Goal: Task Accomplishment & Management: Manage account settings

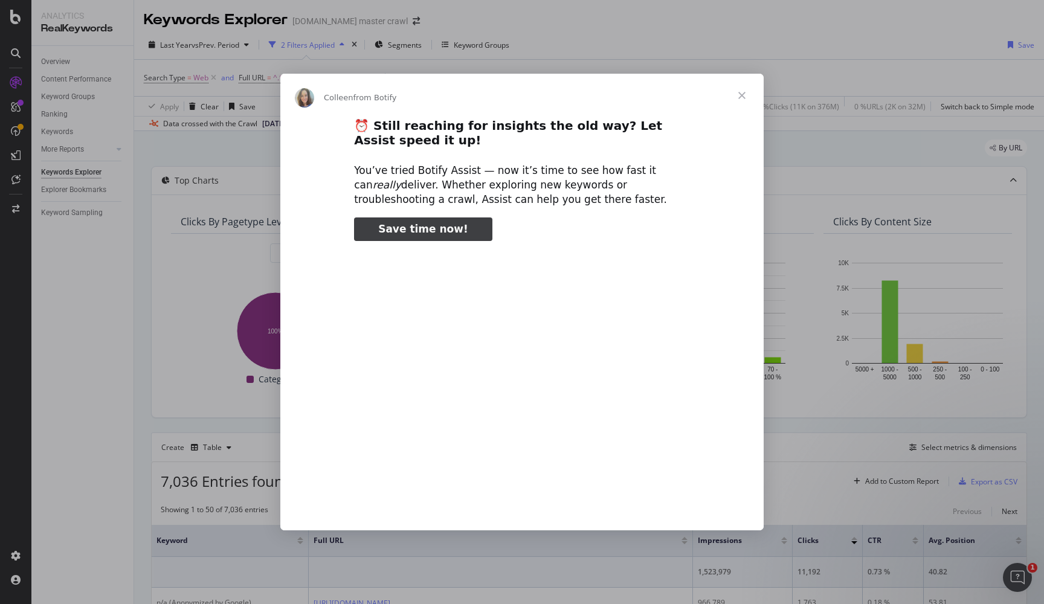
scroll to position [169, 0]
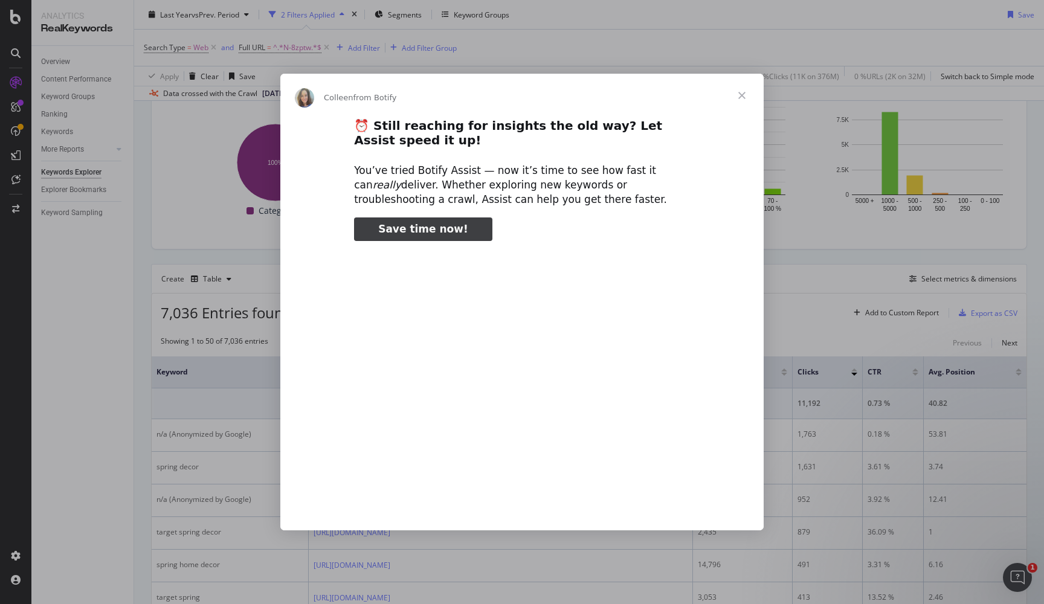
click at [747, 96] on span "Close" at bounding box center [741, 95] width 43 height 43
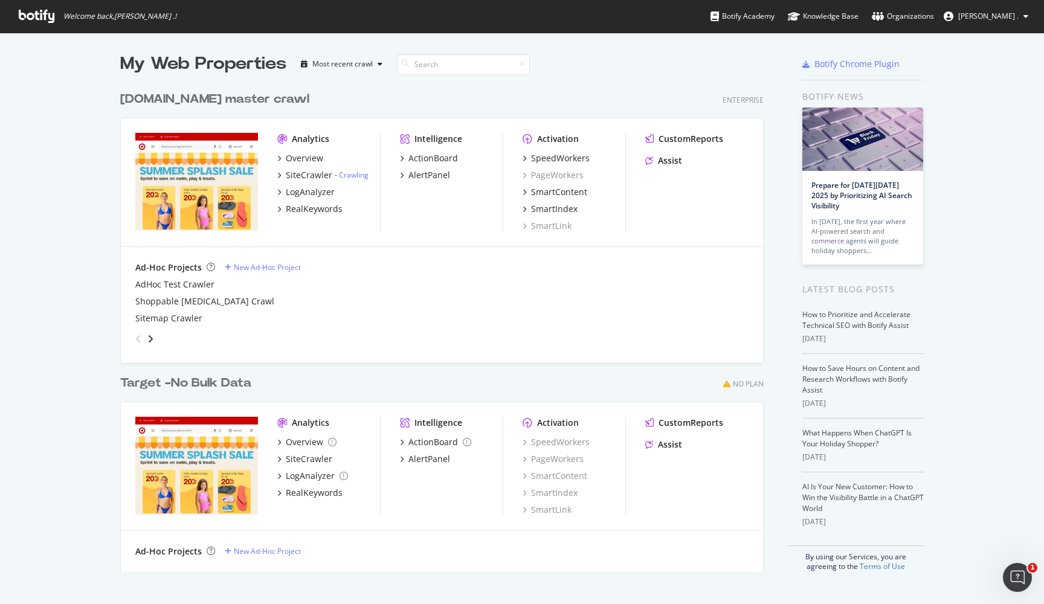
scroll to position [604, 1044]
click at [934, 25] on link "Organizations" at bounding box center [903, 16] width 62 height 33
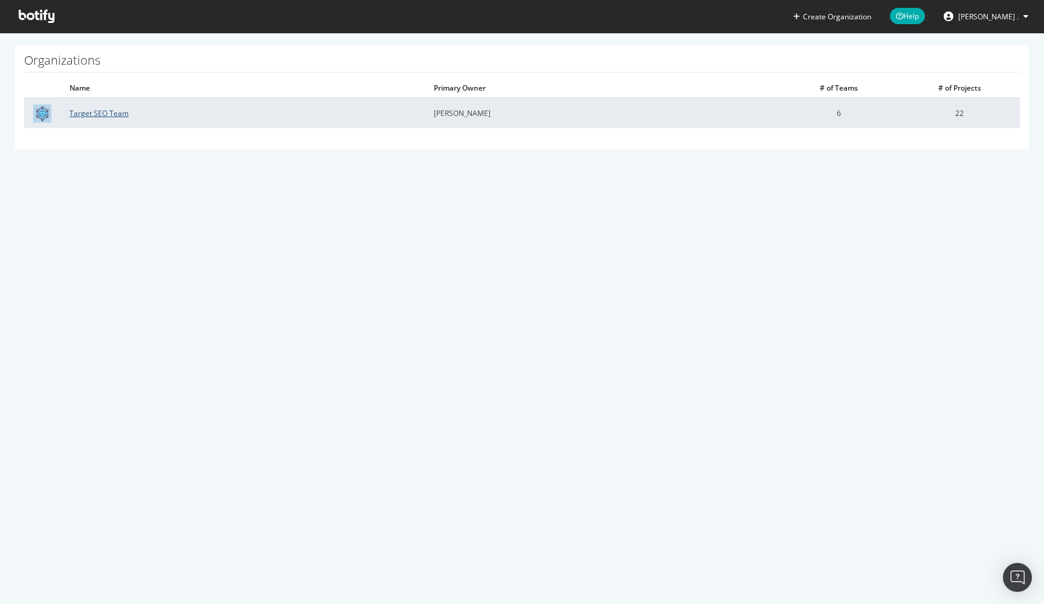
click at [91, 111] on link "Target SEO Team" at bounding box center [98, 113] width 59 height 10
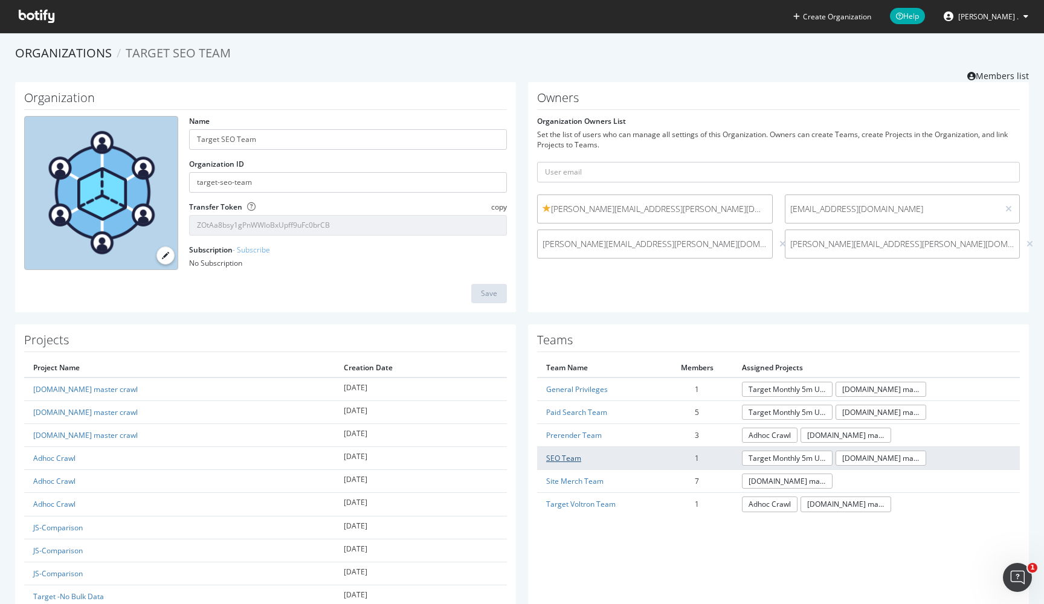
click at [569, 456] on link "SEO Team" at bounding box center [563, 458] width 35 height 10
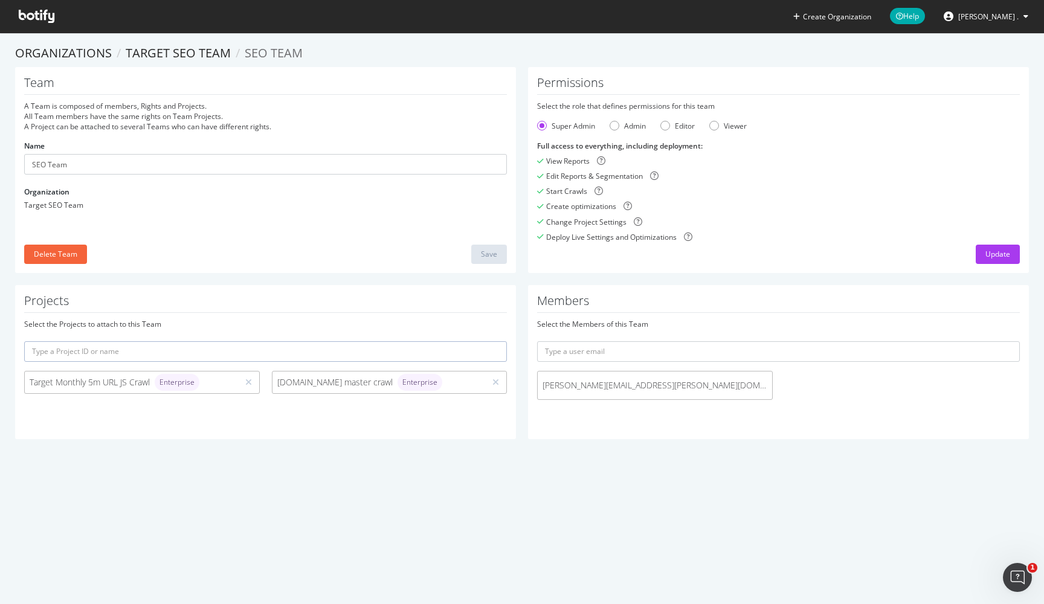
click at [669, 275] on div "Team A Team is composed of members, Rights and Projects. All Team members have …" at bounding box center [522, 176] width 1026 height 218
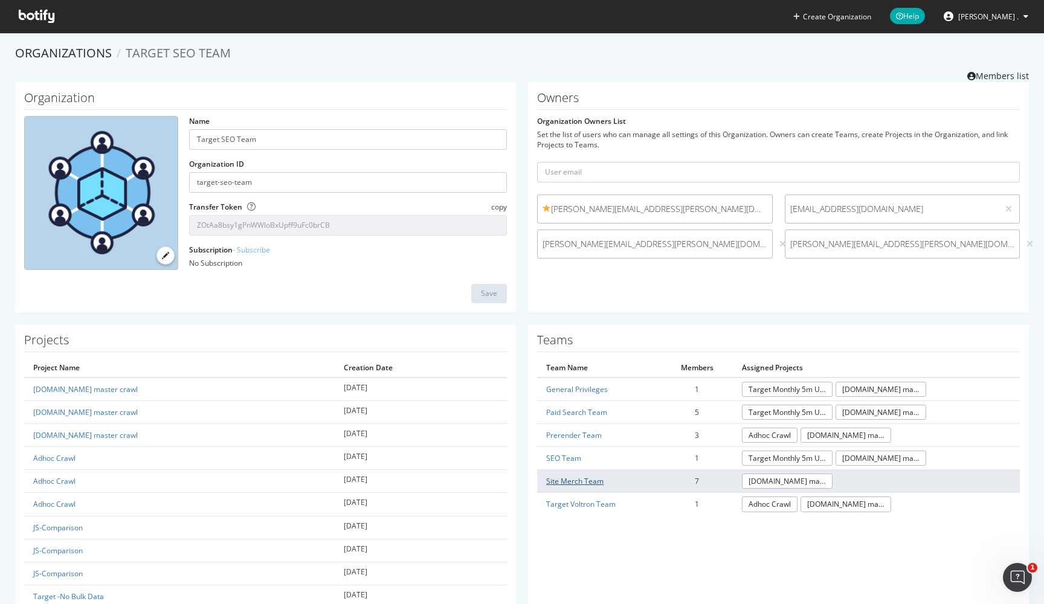
click at [568, 476] on link "Site Merch Team" at bounding box center [574, 481] width 57 height 10
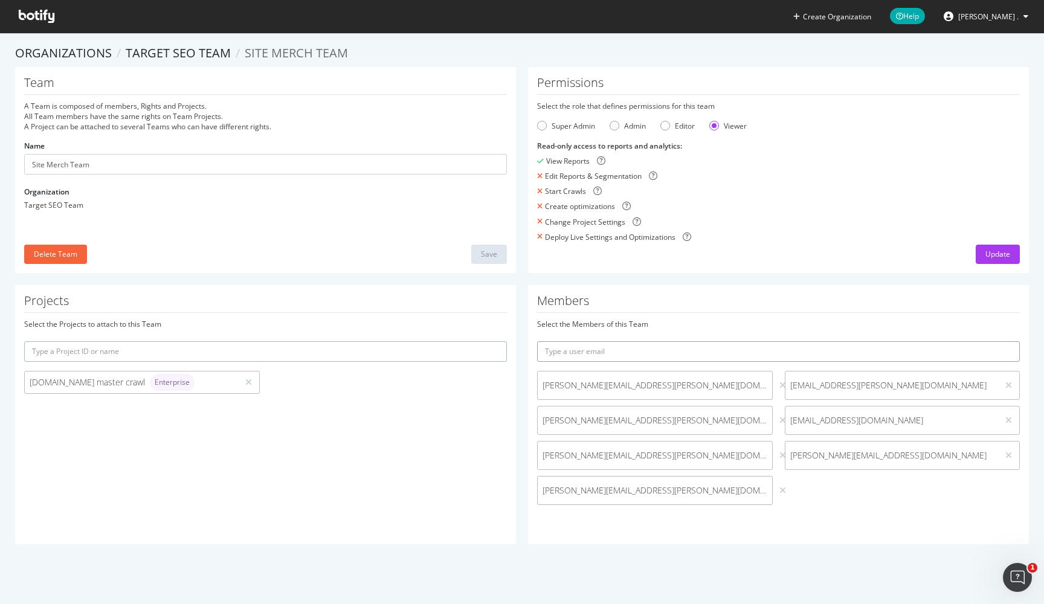
click at [643, 345] on input "text" at bounding box center [778, 351] width 483 height 21
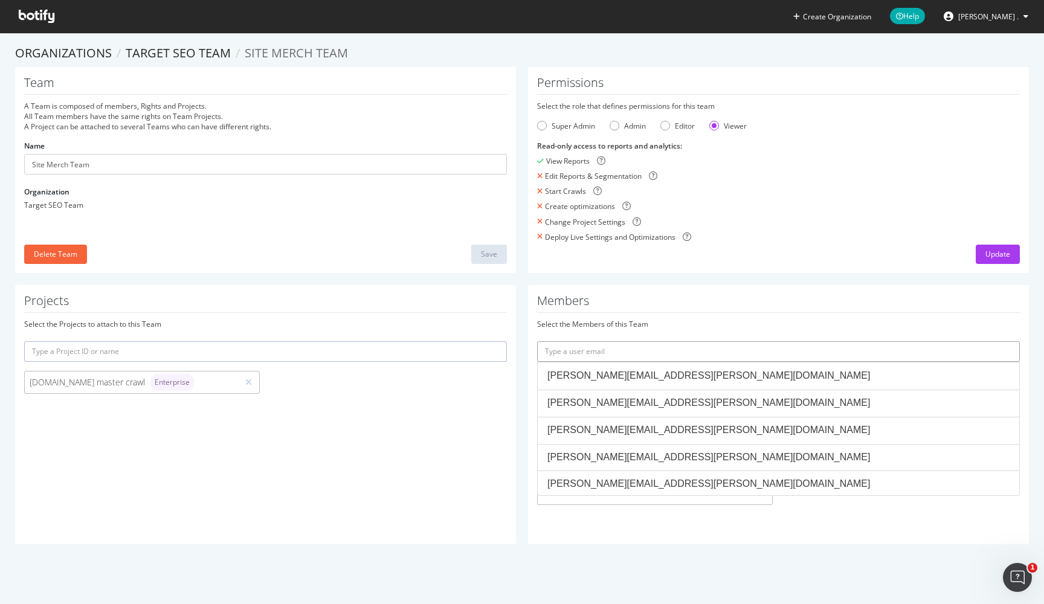
paste input "[EMAIL_ADDRESS][PERSON_NAME][DOMAIN_NAME]"
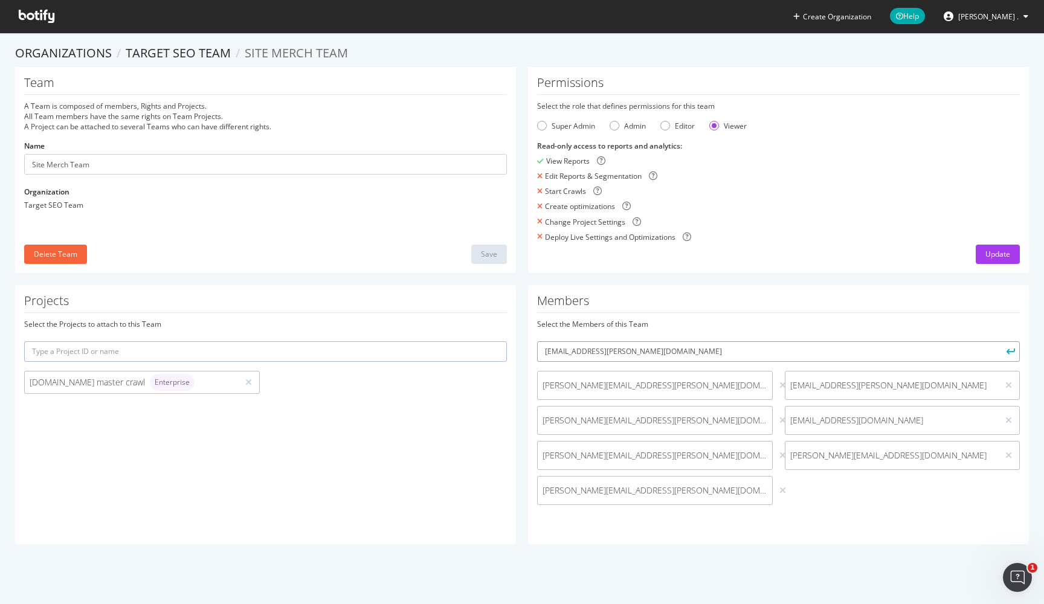
type input "[EMAIL_ADDRESS][PERSON_NAME][DOMAIN_NAME]"
click at [718, 283] on div "Team A Team is composed of members, Rights and Projects. All Team members have …" at bounding box center [522, 176] width 1026 height 218
click at [1010, 347] on button "submit" at bounding box center [1009, 351] width 21 height 21
click at [188, 50] on link "Target SEO Team" at bounding box center [178, 53] width 105 height 16
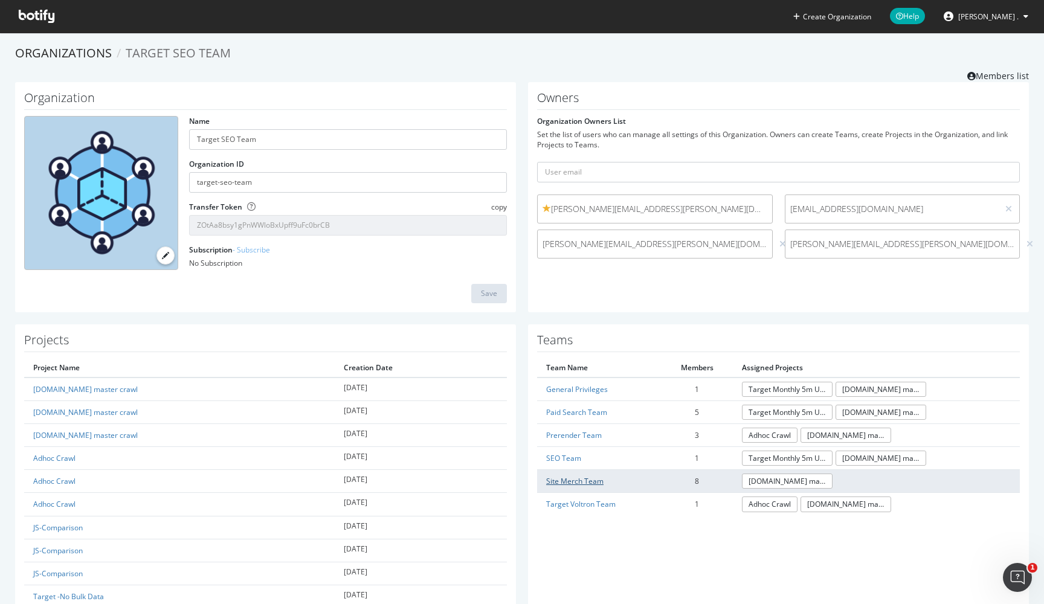
click at [575, 477] on link "Site Merch Team" at bounding box center [574, 481] width 57 height 10
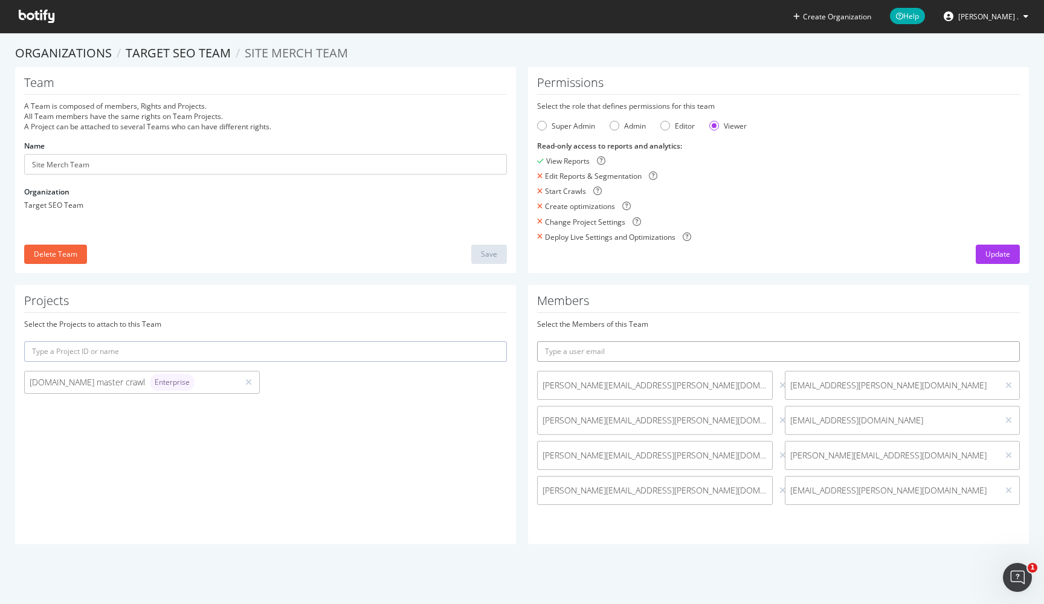
click at [660, 356] on input "text" at bounding box center [778, 351] width 483 height 21
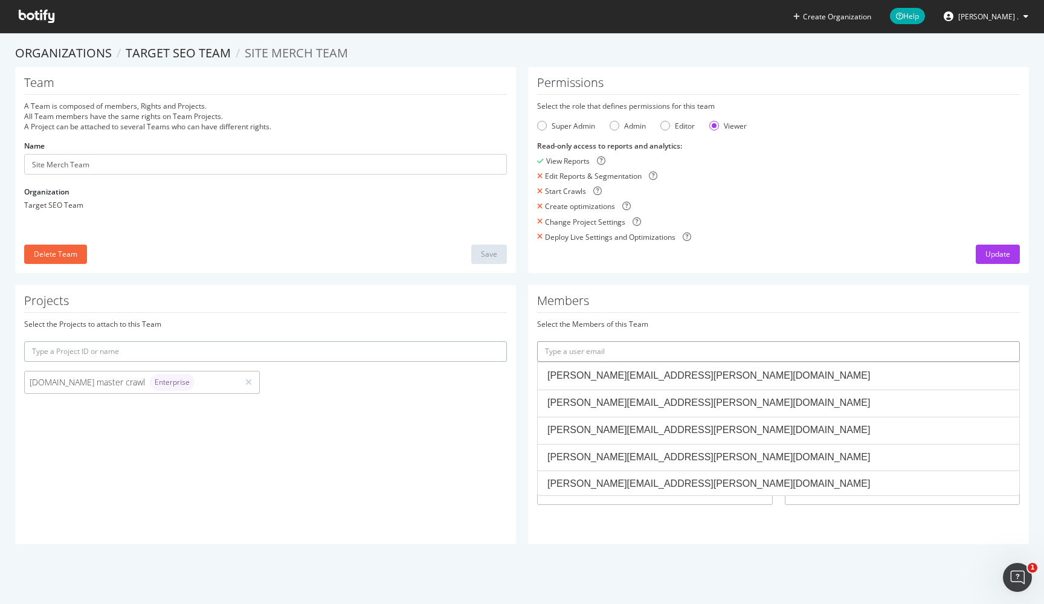
paste input "[PERSON_NAME][EMAIL_ADDRESS][DOMAIN_NAME]"
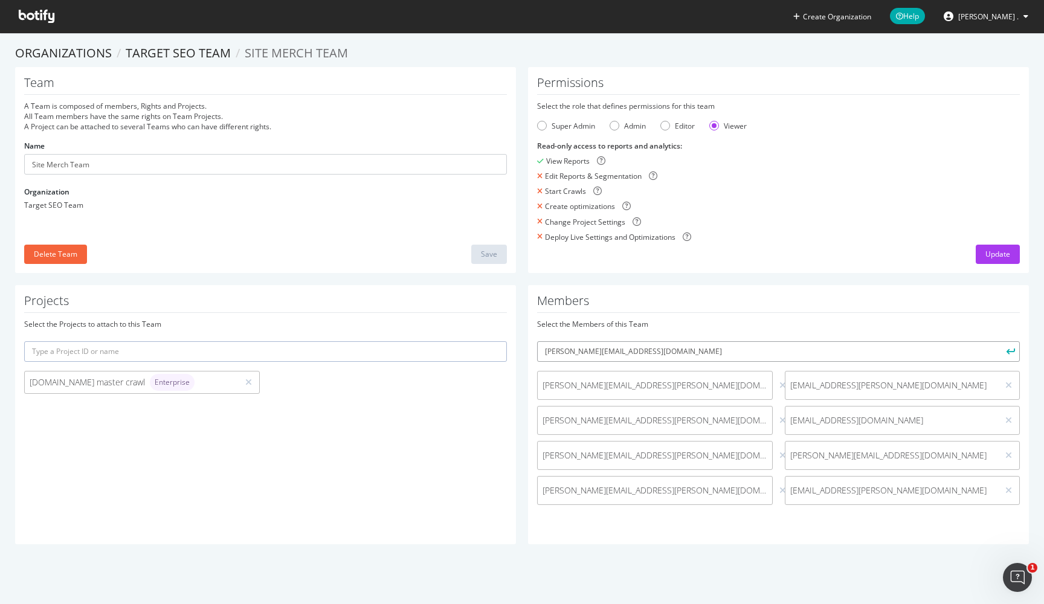
type input "[PERSON_NAME][EMAIL_ADDRESS][DOMAIN_NAME]"
click at [1014, 355] on button "submit" at bounding box center [1009, 351] width 21 height 21
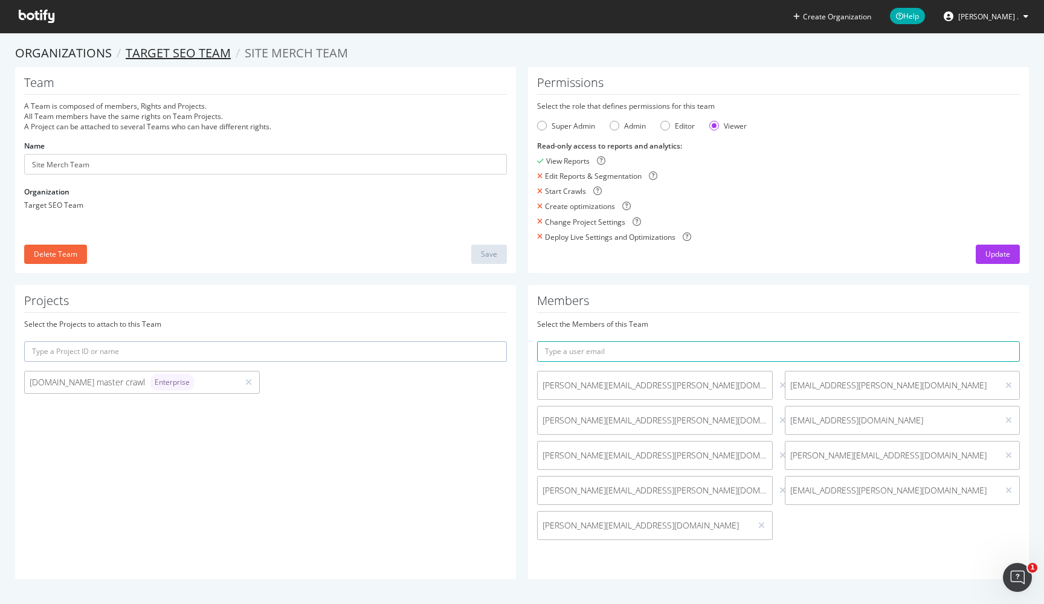
click at [176, 51] on link "Target SEO Team" at bounding box center [178, 53] width 105 height 16
